Goal: Task Accomplishment & Management: Manage account settings

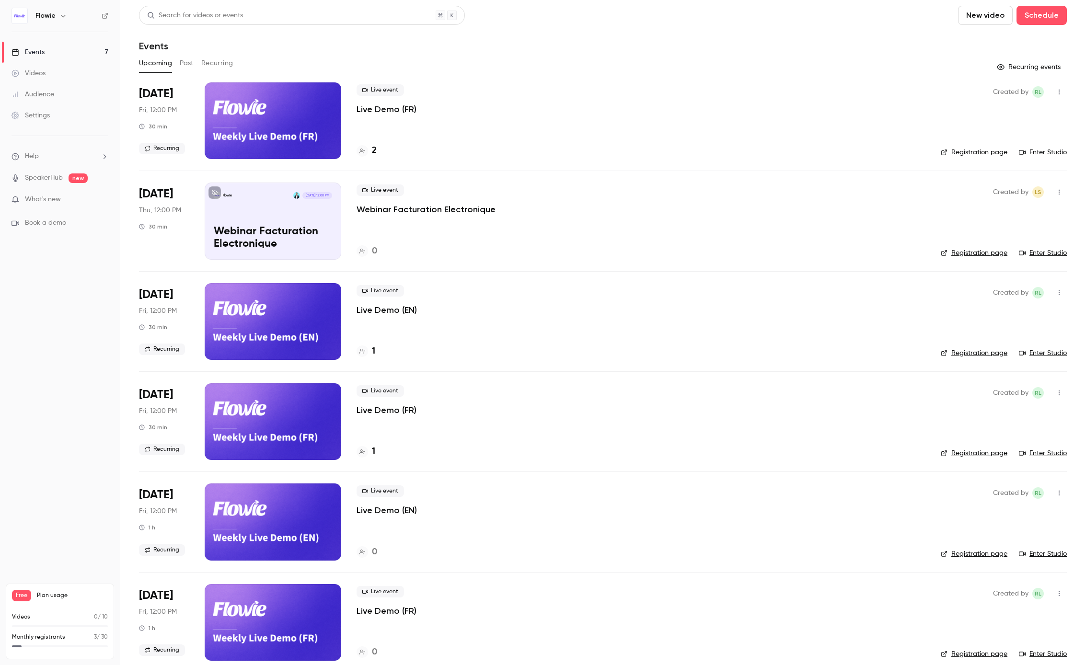
click at [366, 111] on p "Live Demo (FR)" at bounding box center [387, 110] width 60 height 12
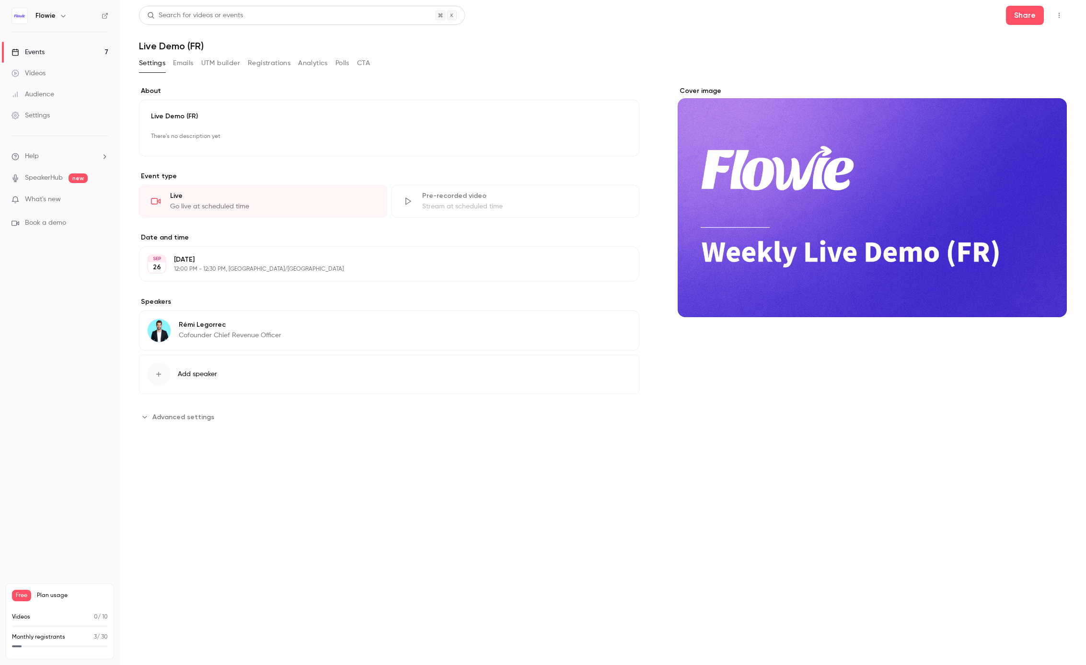
click at [262, 68] on button "Registrations" at bounding box center [269, 63] width 43 height 15
click at [273, 61] on button "Registrations" at bounding box center [269, 63] width 43 height 15
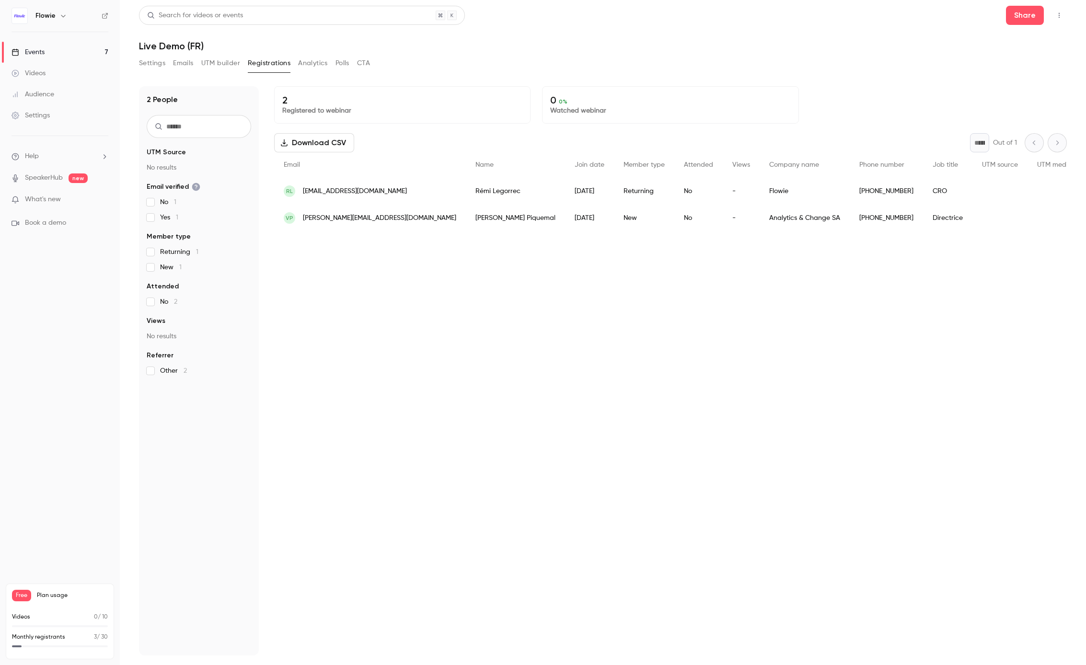
click at [137, 59] on main "Search for videos or events Share Live Demo (FR) Settings Emails UTM builder Re…" at bounding box center [603, 332] width 966 height 665
click at [68, 54] on link "Events 7" at bounding box center [60, 52] width 120 height 21
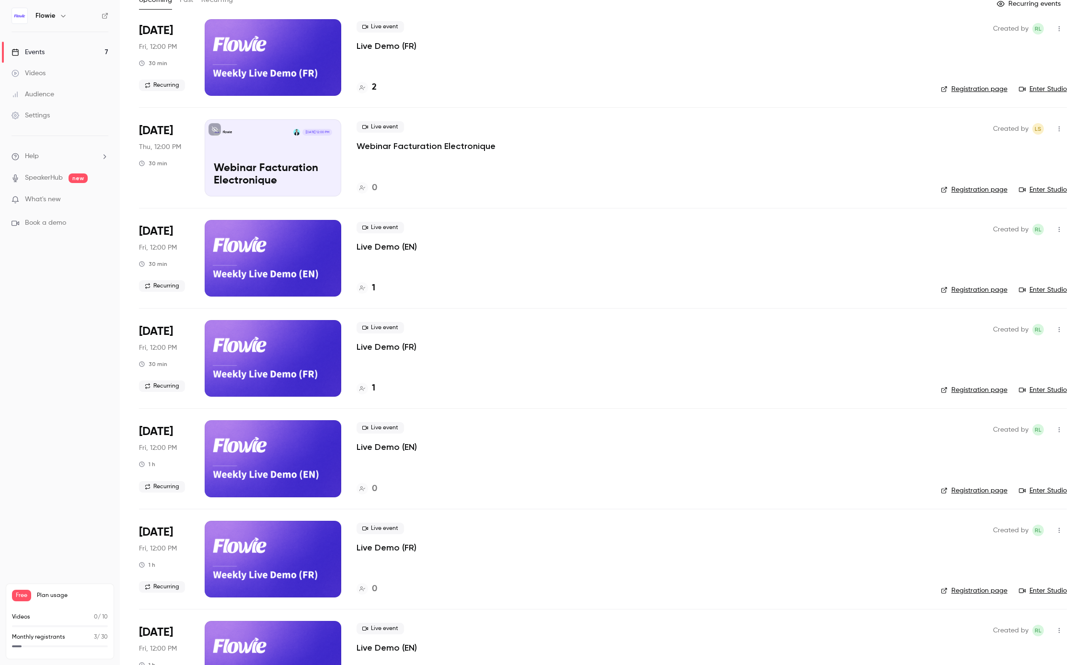
scroll to position [20, 0]
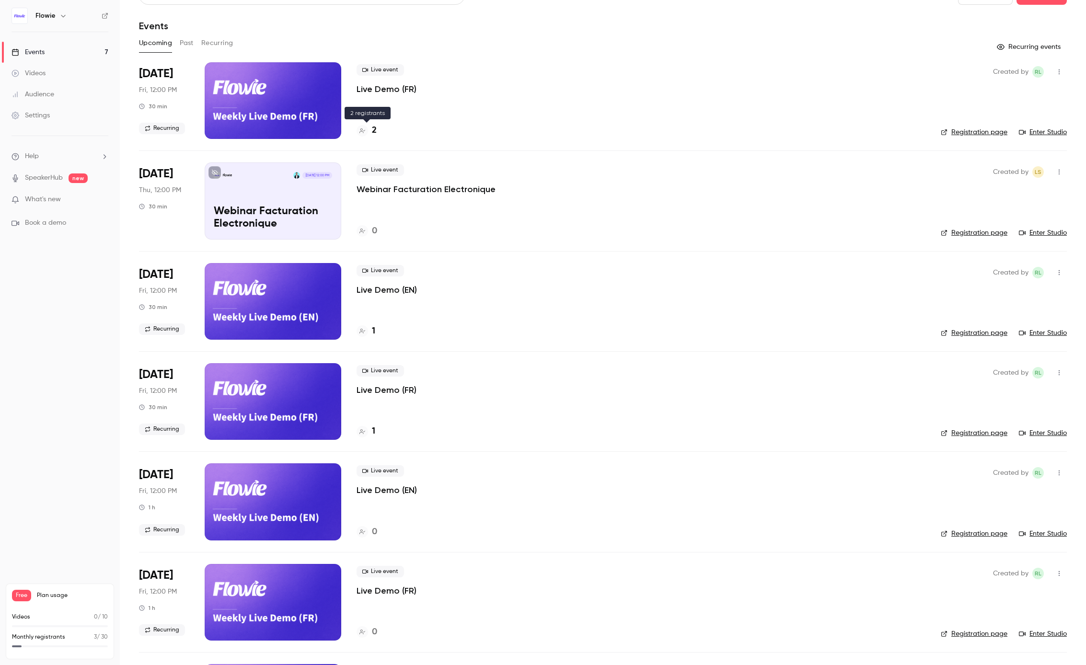
click at [370, 130] on div "2" at bounding box center [367, 130] width 20 height 13
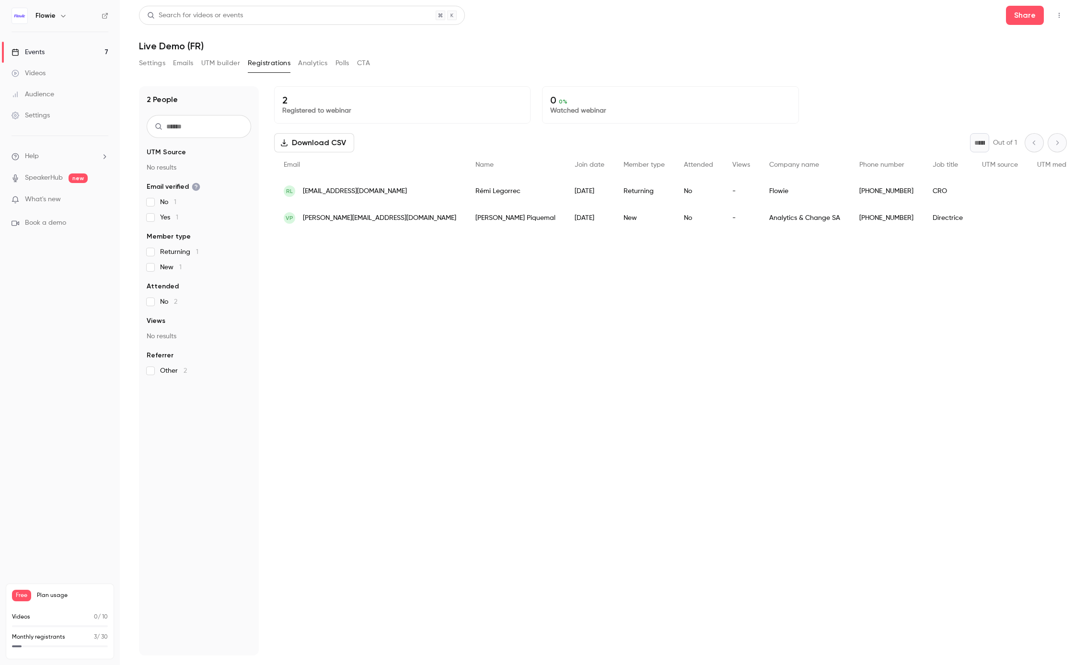
click at [46, 45] on link "Events 7" at bounding box center [60, 52] width 120 height 21
